Goal: Information Seeking & Learning: Learn about a topic

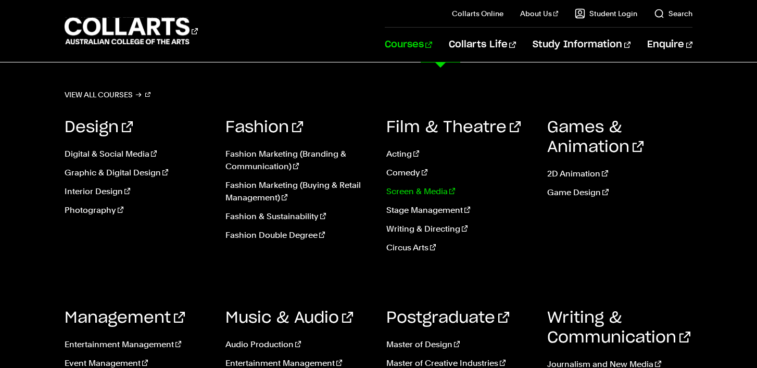
click at [422, 190] on link "Screen & Media" at bounding box center [458, 191] width 145 height 12
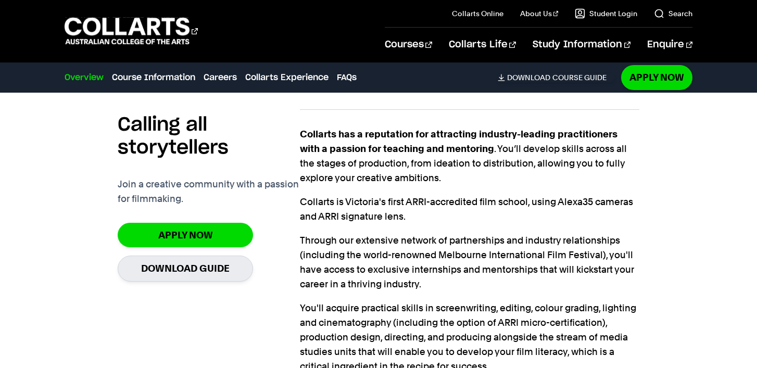
scroll to position [661, 0]
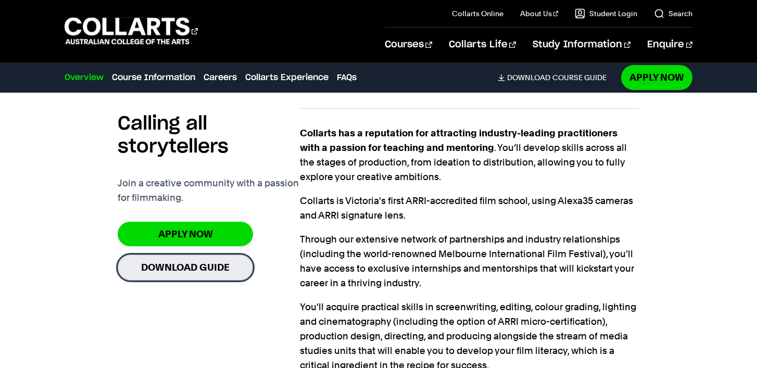
click at [228, 273] on link "Download Guide" at bounding box center [185, 268] width 135 height 26
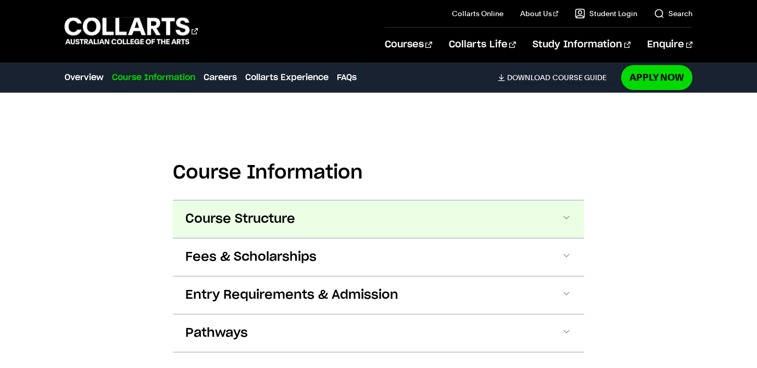
click at [340, 226] on button "Course Structure" at bounding box center [378, 218] width 411 height 37
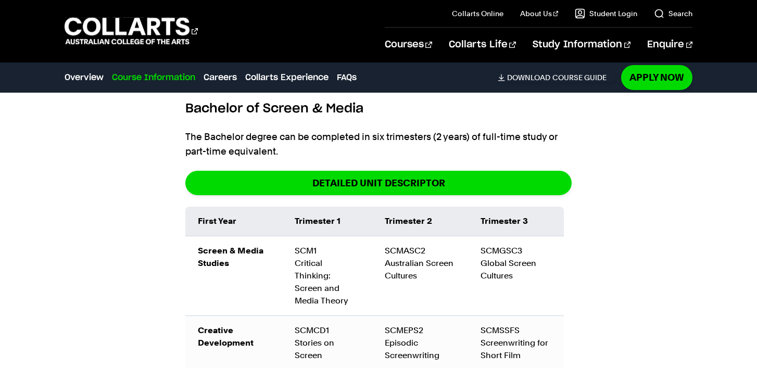
scroll to position [1106, 0]
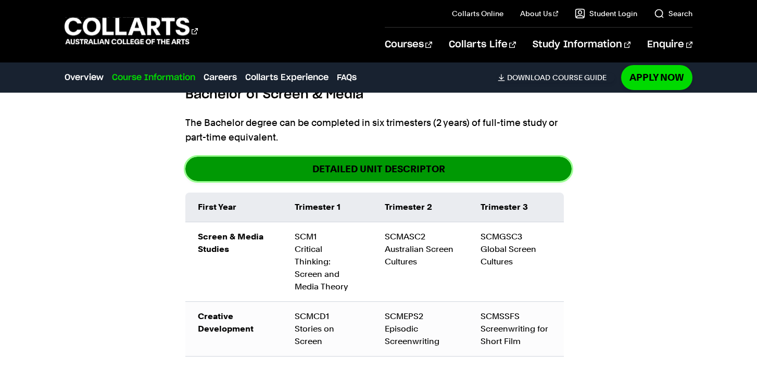
click at [345, 177] on link "DETAILED UNIT DESCRIPTOR" at bounding box center [378, 169] width 386 height 24
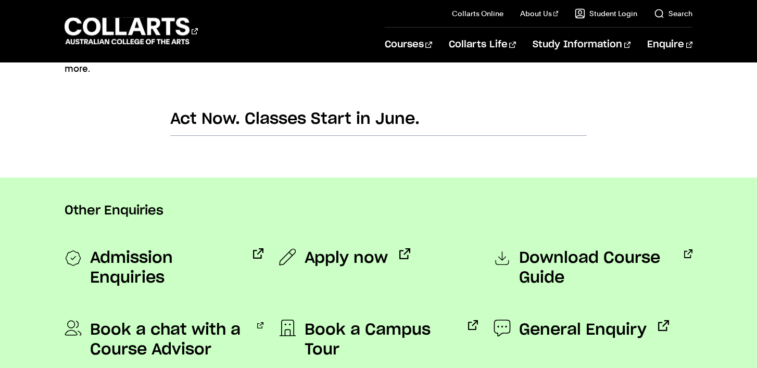
scroll to position [739, 0]
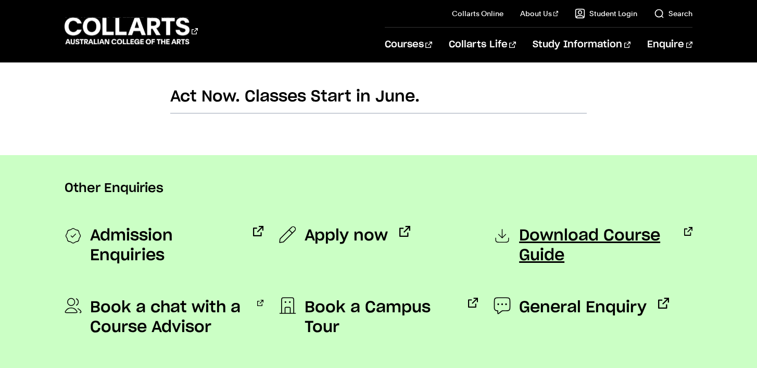
click at [522, 239] on span "Download Course Guide" at bounding box center [595, 246] width 153 height 40
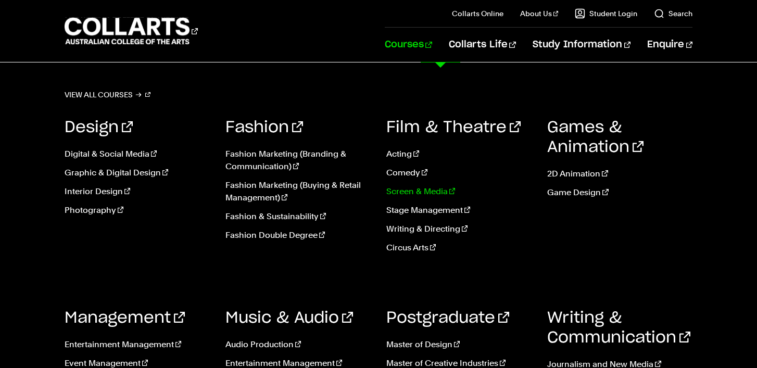
click at [416, 197] on link "Screen & Media" at bounding box center [458, 191] width 145 height 12
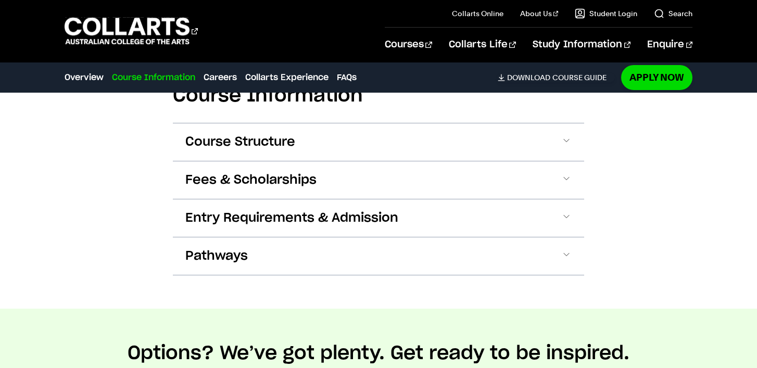
scroll to position [1033, 0]
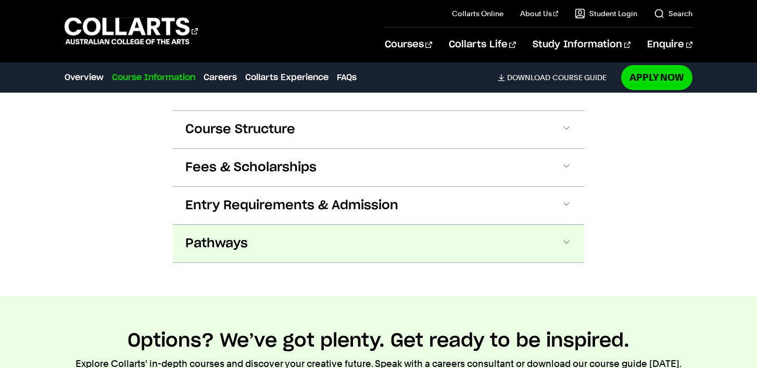
click at [359, 248] on button "Pathways" at bounding box center [378, 243] width 411 height 37
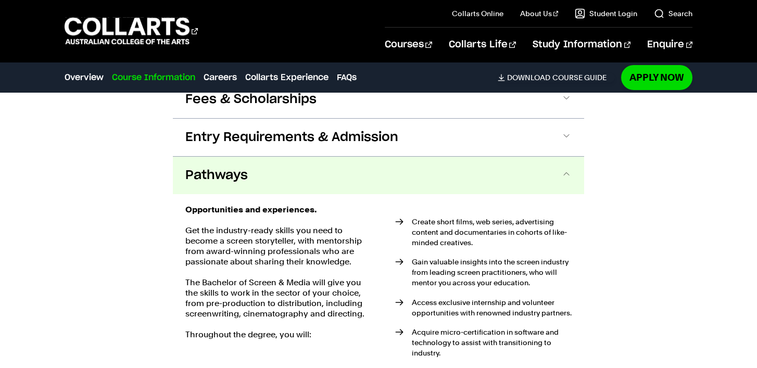
scroll to position [1093, 0]
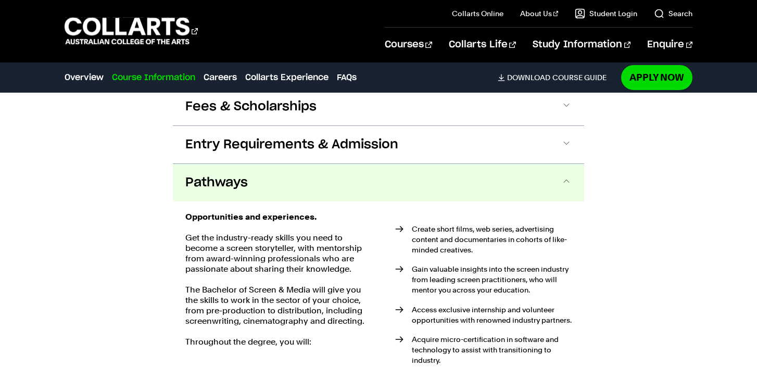
click at [349, 191] on button "Pathways" at bounding box center [378, 182] width 411 height 37
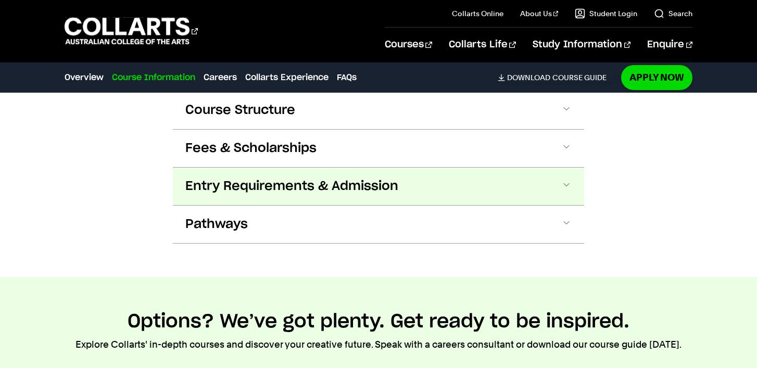
scroll to position [1050, 0]
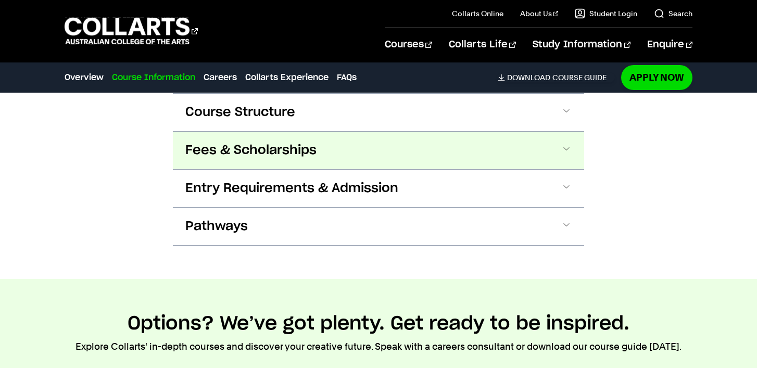
click at [342, 146] on button "Fees & Scholarships" at bounding box center [378, 150] width 411 height 37
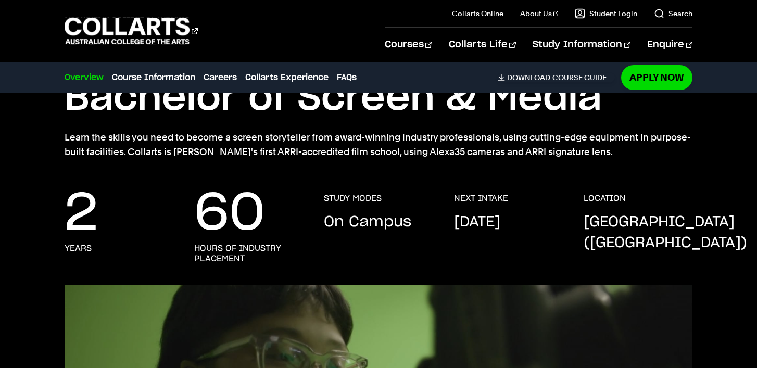
scroll to position [0, 0]
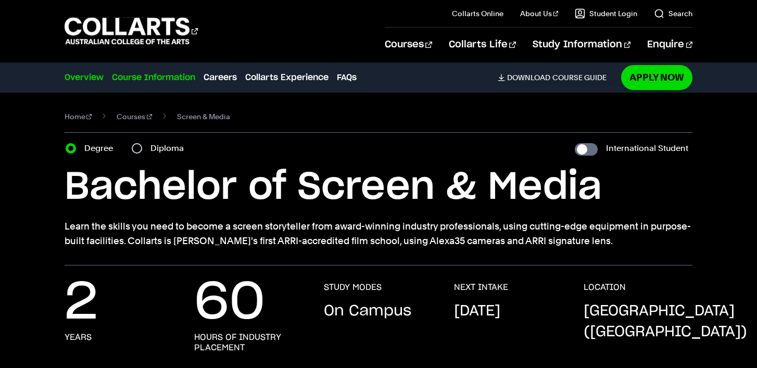
click at [162, 79] on link "Course Information" at bounding box center [153, 77] width 83 height 12
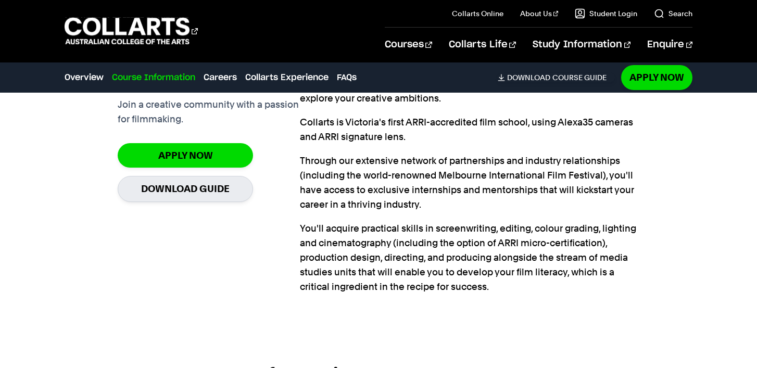
scroll to position [963, 0]
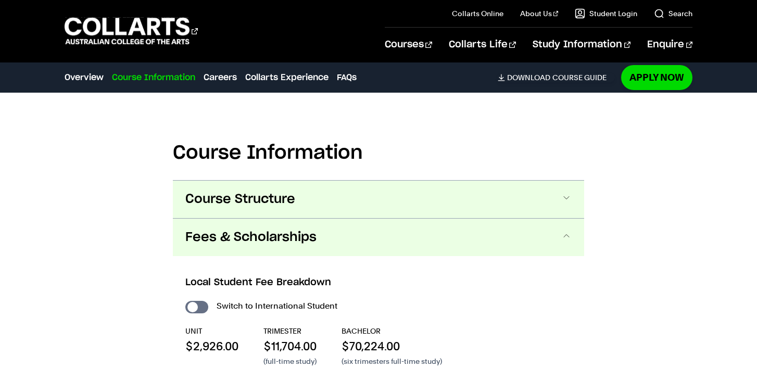
click at [290, 198] on span "Course Structure" at bounding box center [240, 199] width 110 height 17
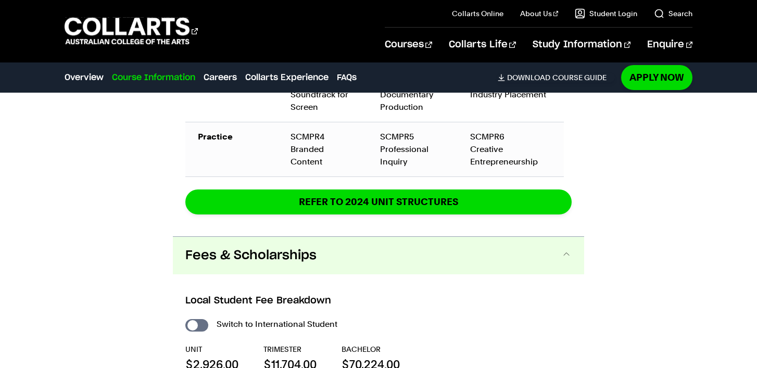
scroll to position [1660, 0]
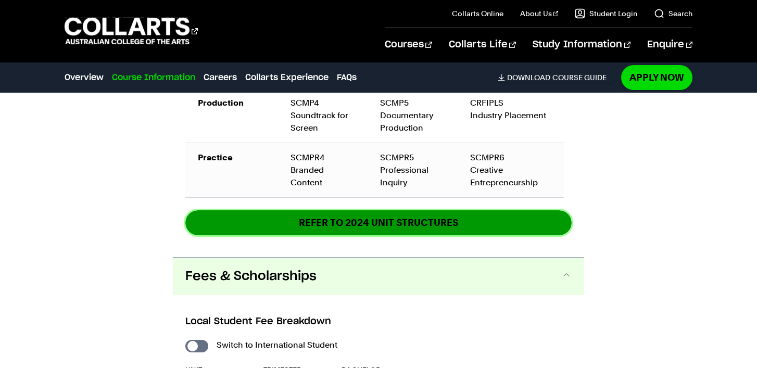
click at [308, 213] on link "REFER TO 2024 unit structures" at bounding box center [378, 222] width 386 height 24
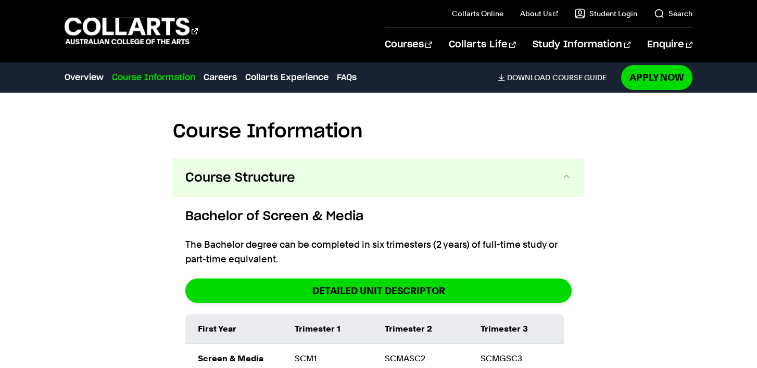
scroll to position [973, 0]
